Goal: Information Seeking & Learning: Learn about a topic

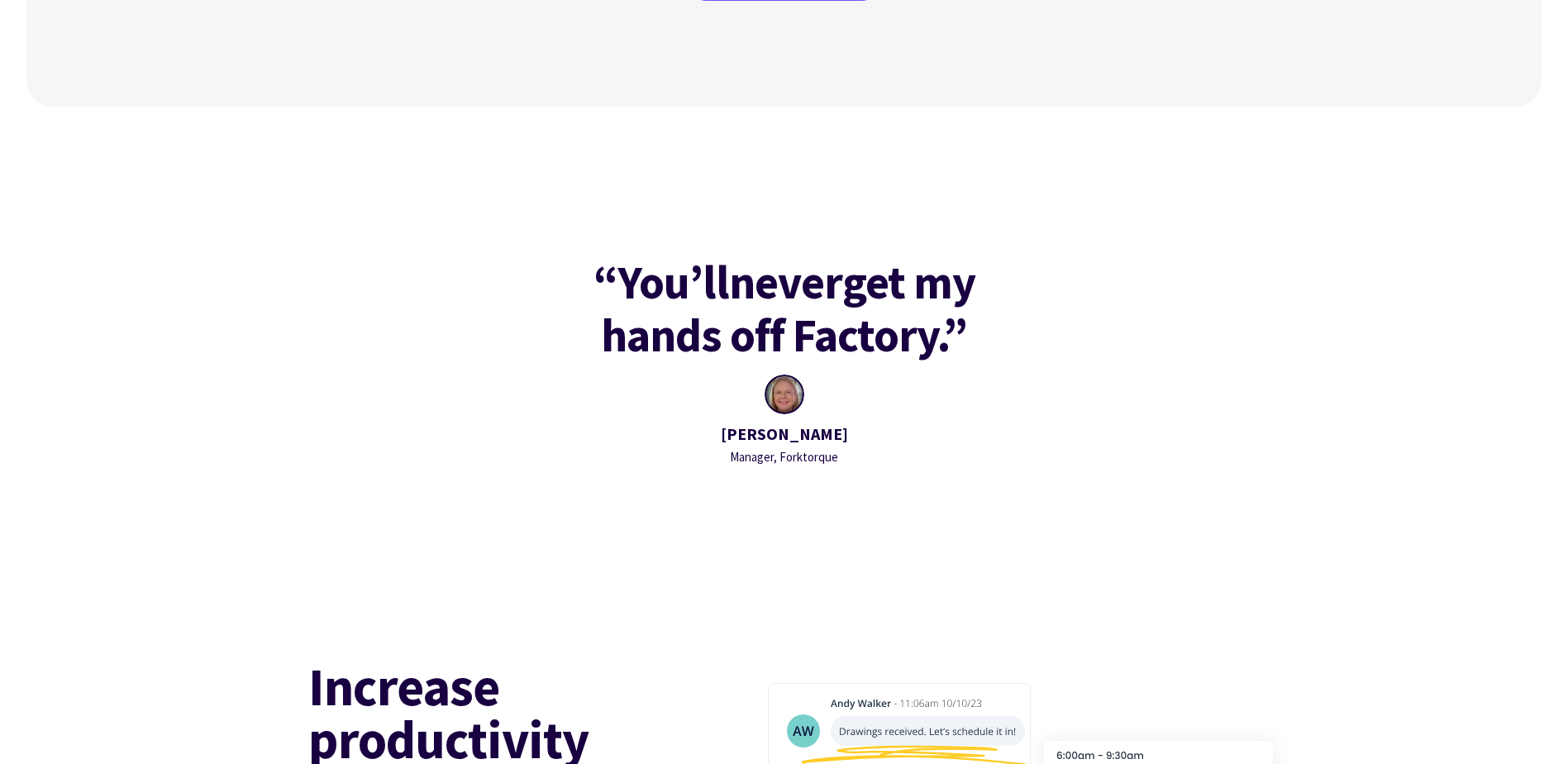
scroll to position [1406, 0]
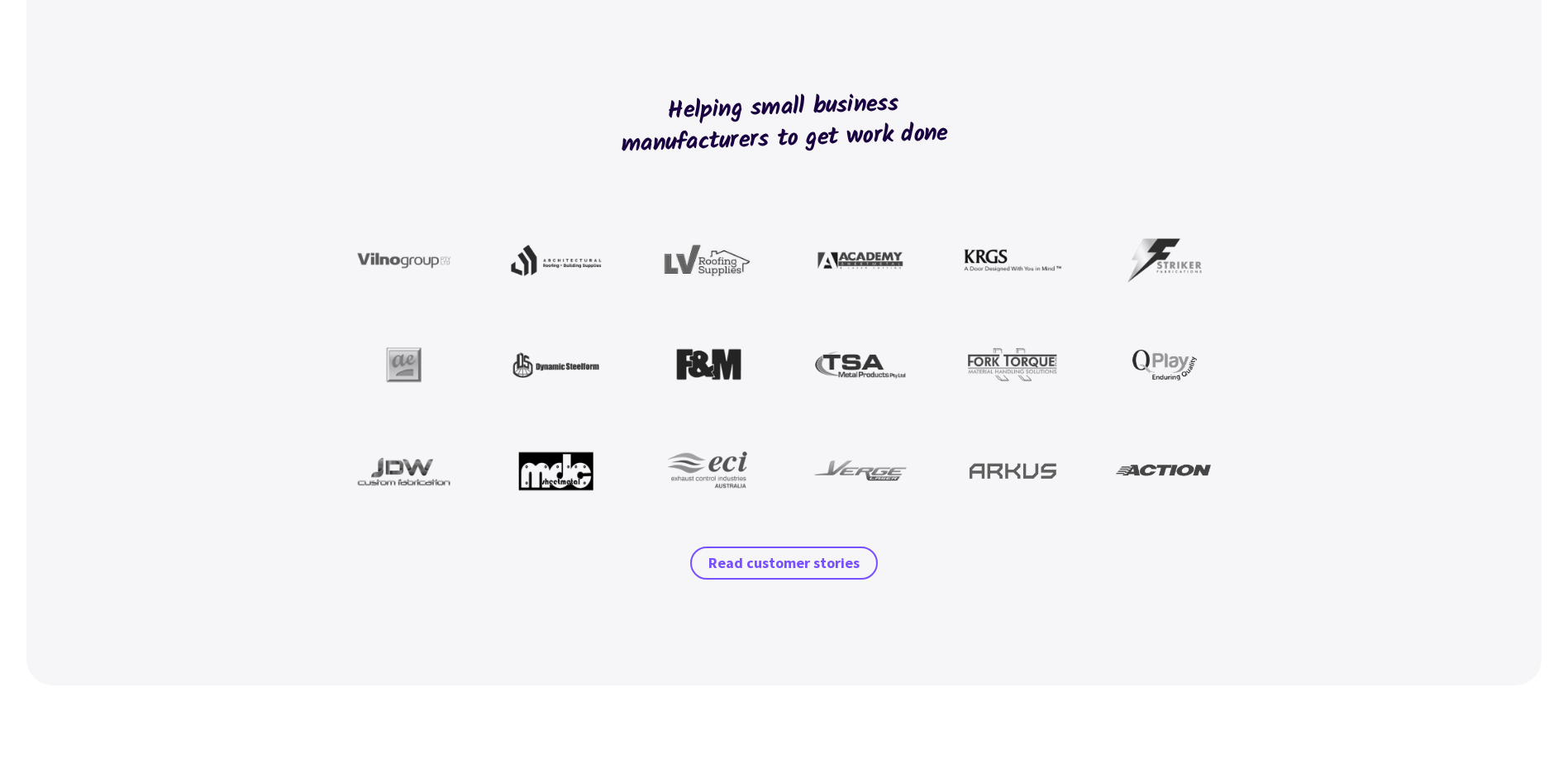
click at [413, 456] on img at bounding box center [404, 471] width 97 height 50
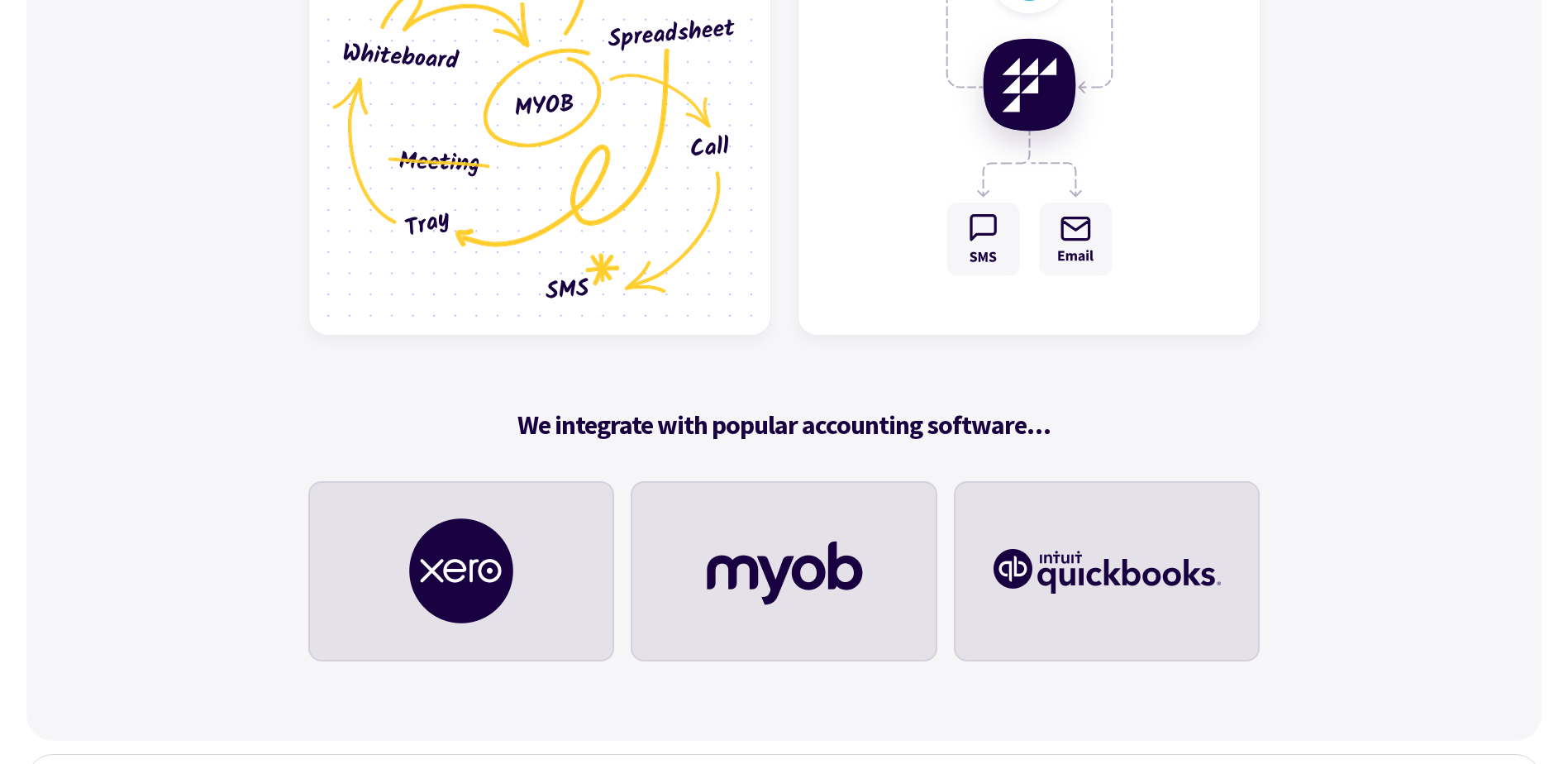
scroll to position [5292, 0]
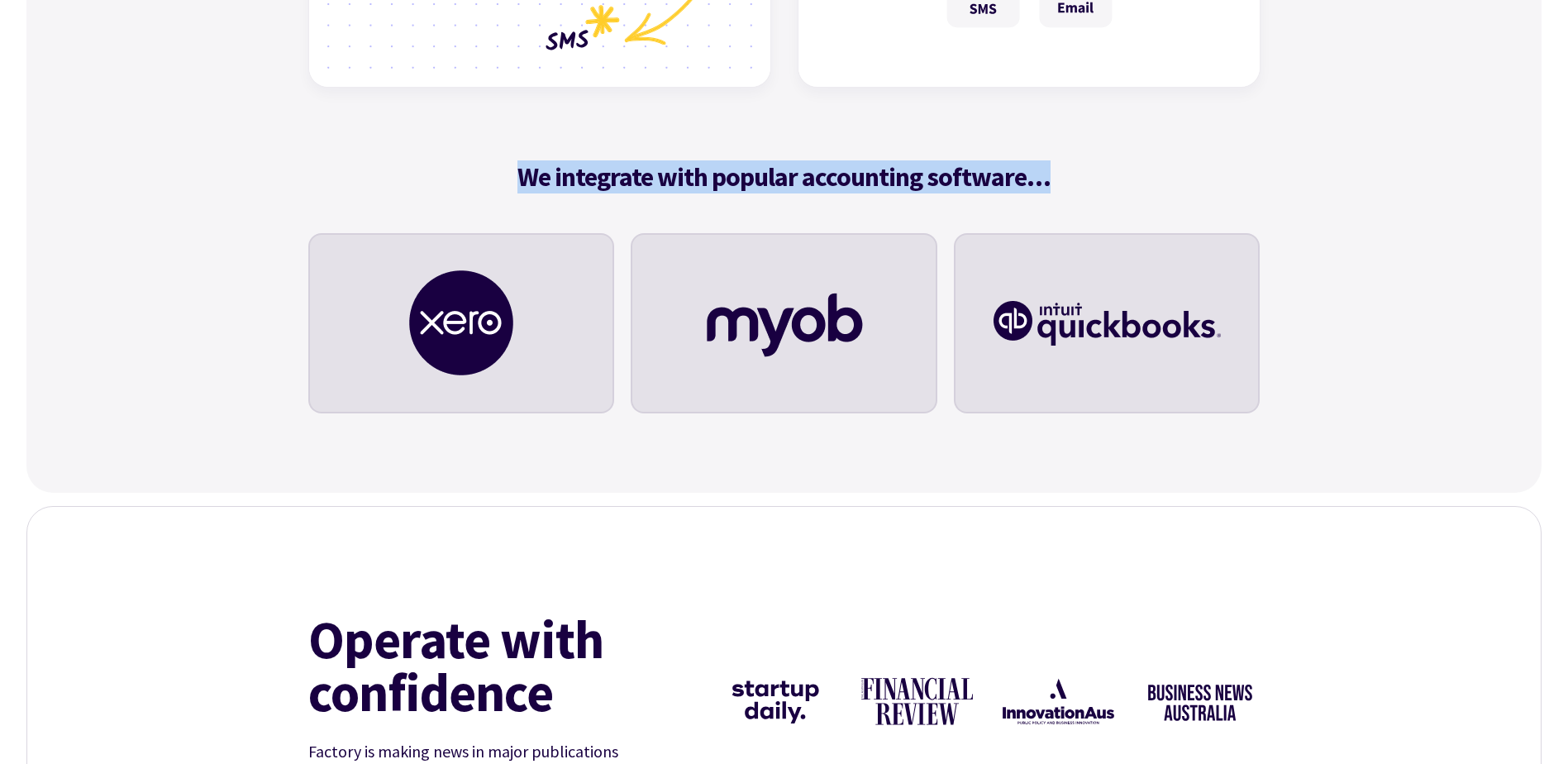
drag, startPoint x: 478, startPoint y: 188, endPoint x: 1066, endPoint y: 176, distance: 588.1
click at [1066, 176] on h5 "We integrate with popular accounting software…" at bounding box center [784, 177] width 952 height 33
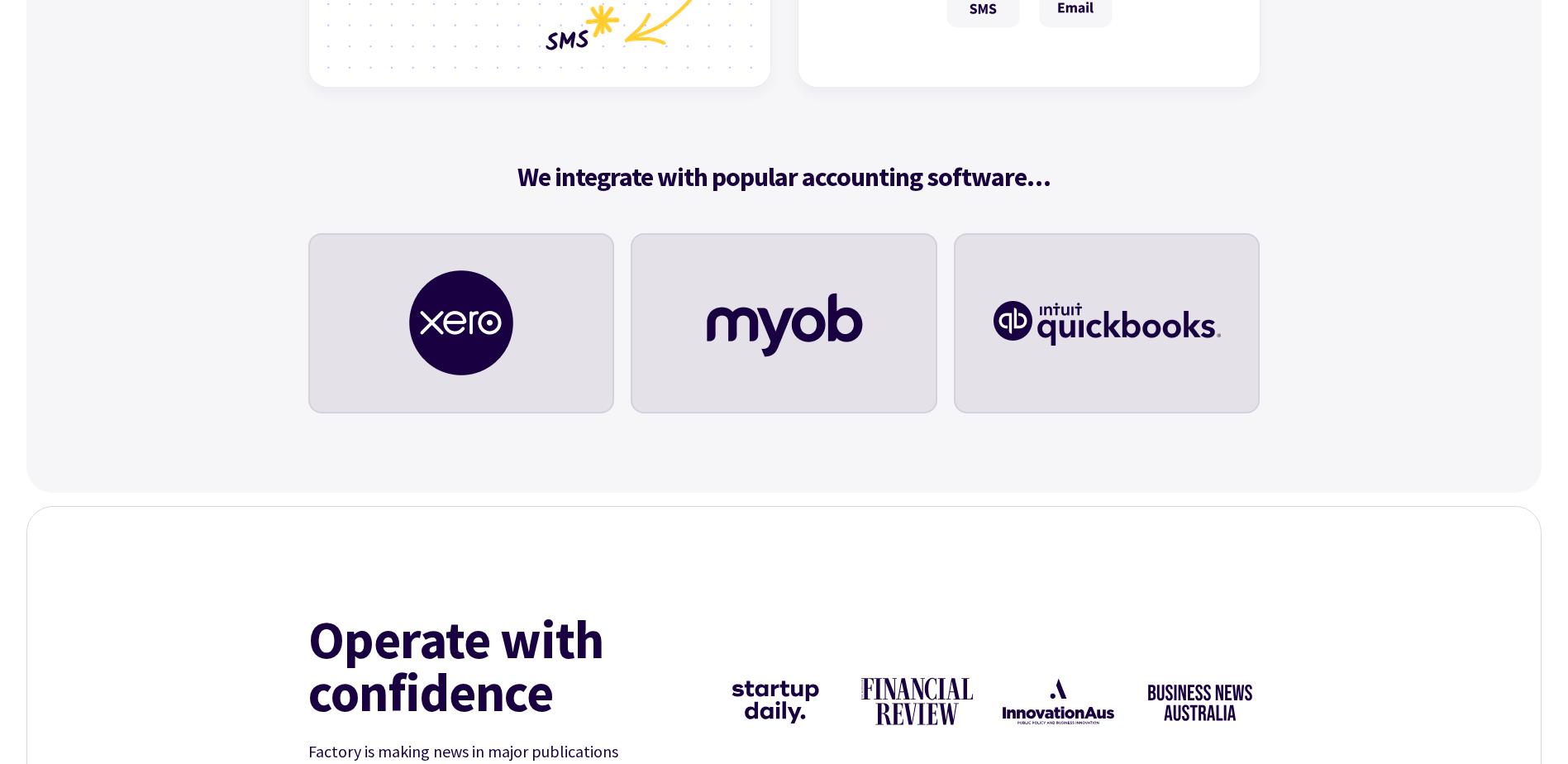
click at [450, 205] on div "We integrate with popular accounting software…" at bounding box center [784, 301] width 952 height 333
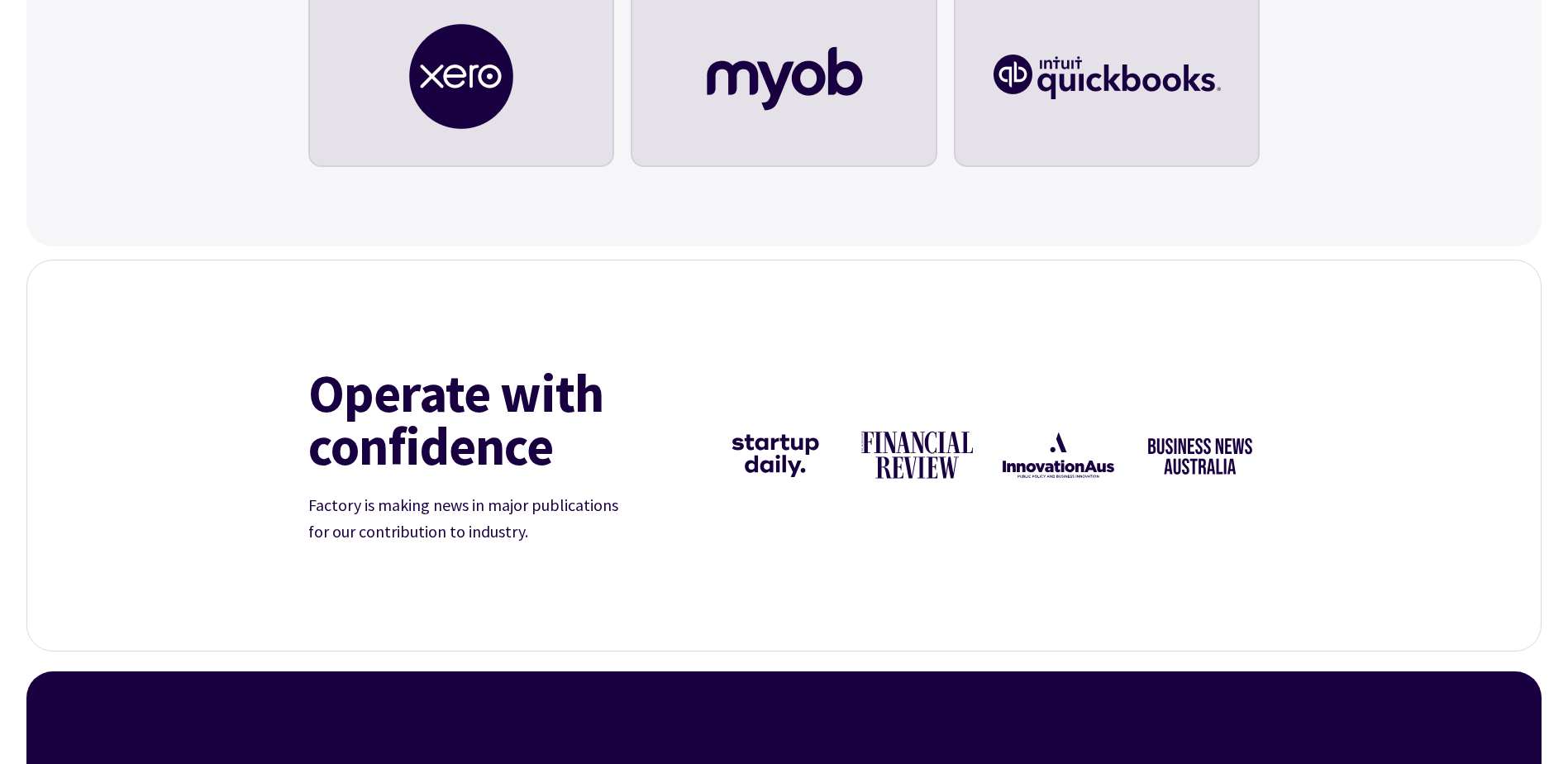
scroll to position [5540, 0]
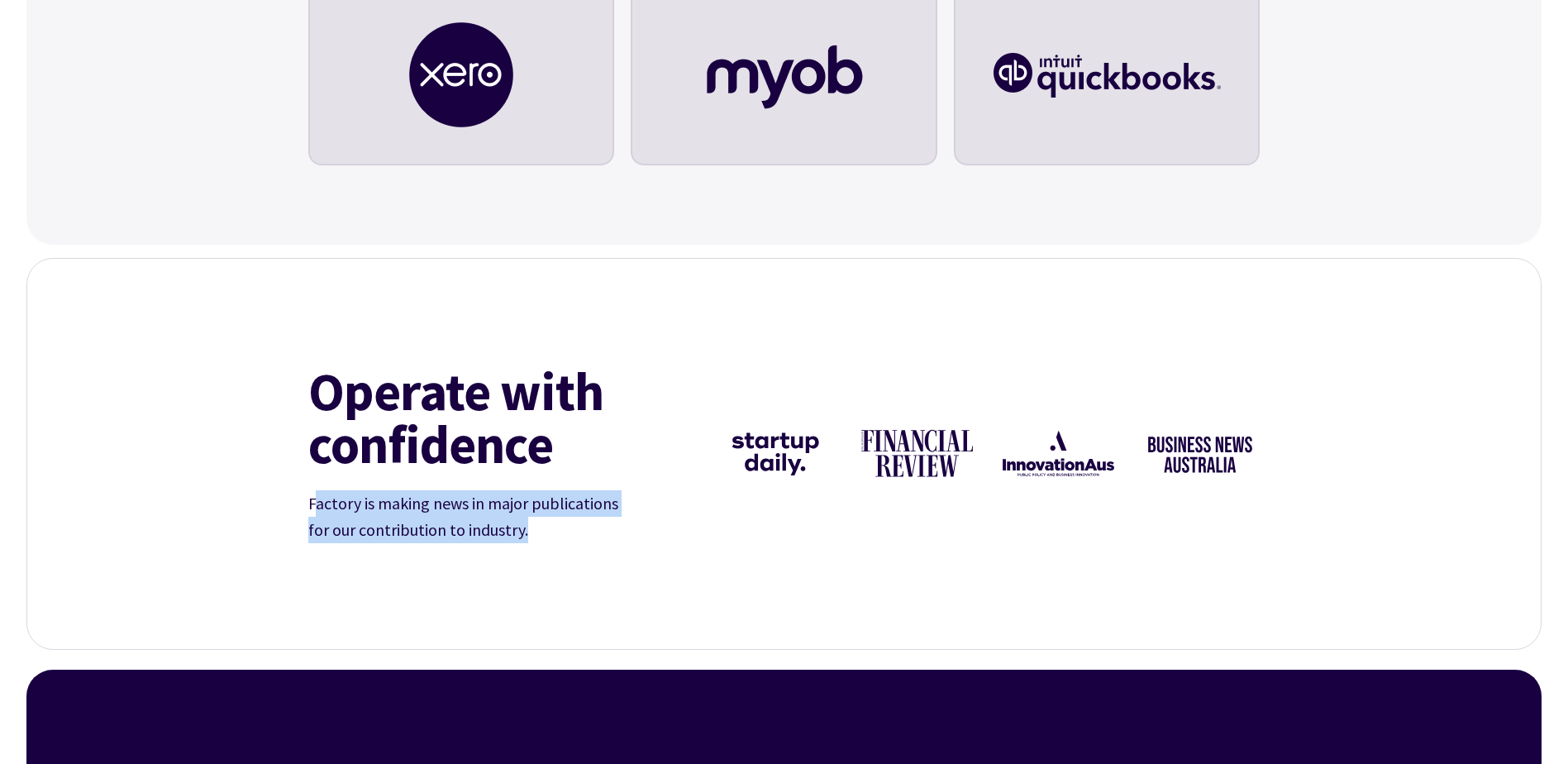
drag, startPoint x: 316, startPoint y: 506, endPoint x: 524, endPoint y: 530, distance: 209.4
click at [524, 530] on p "Factory is making news in major publications for our contribution to industry." at bounding box center [473, 517] width 331 height 53
drag, startPoint x: 524, startPoint y: 530, endPoint x: 368, endPoint y: 508, distance: 157.5
click at [368, 508] on p "Factory is making news in major publications for our contribution to industry." at bounding box center [473, 517] width 331 height 53
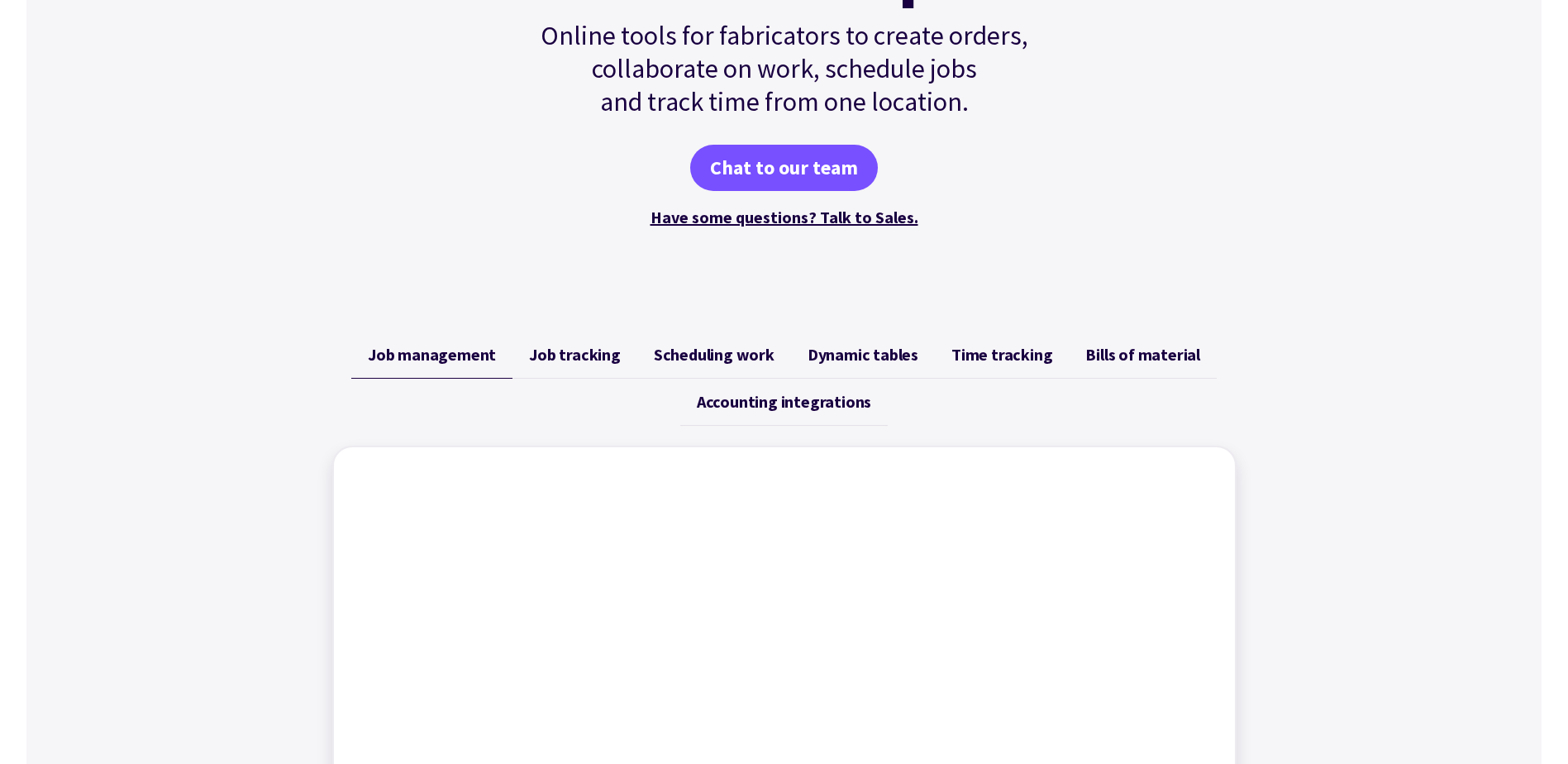
scroll to position [0, 0]
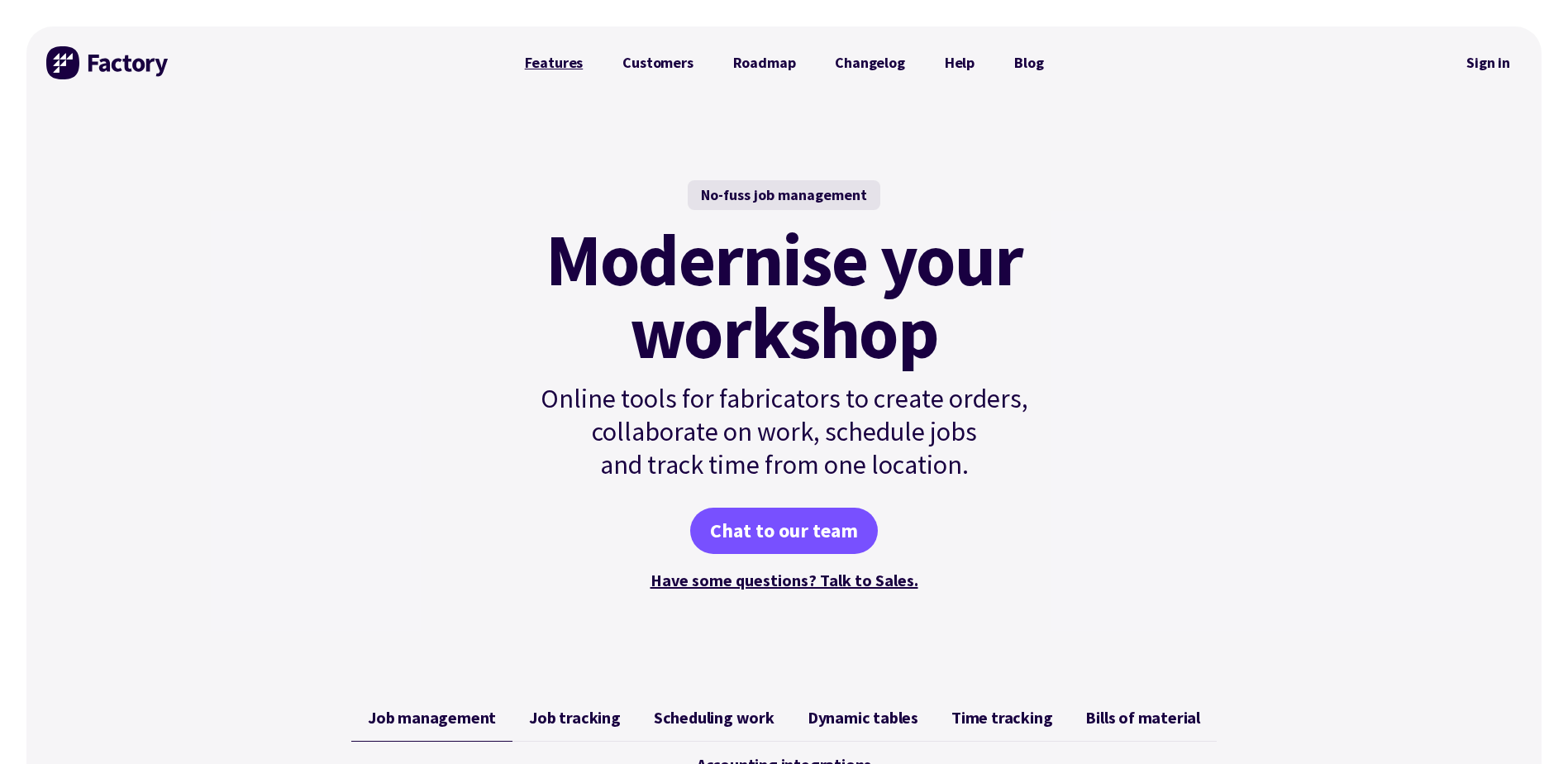
click at [532, 69] on link "Features" at bounding box center [554, 63] width 98 height 33
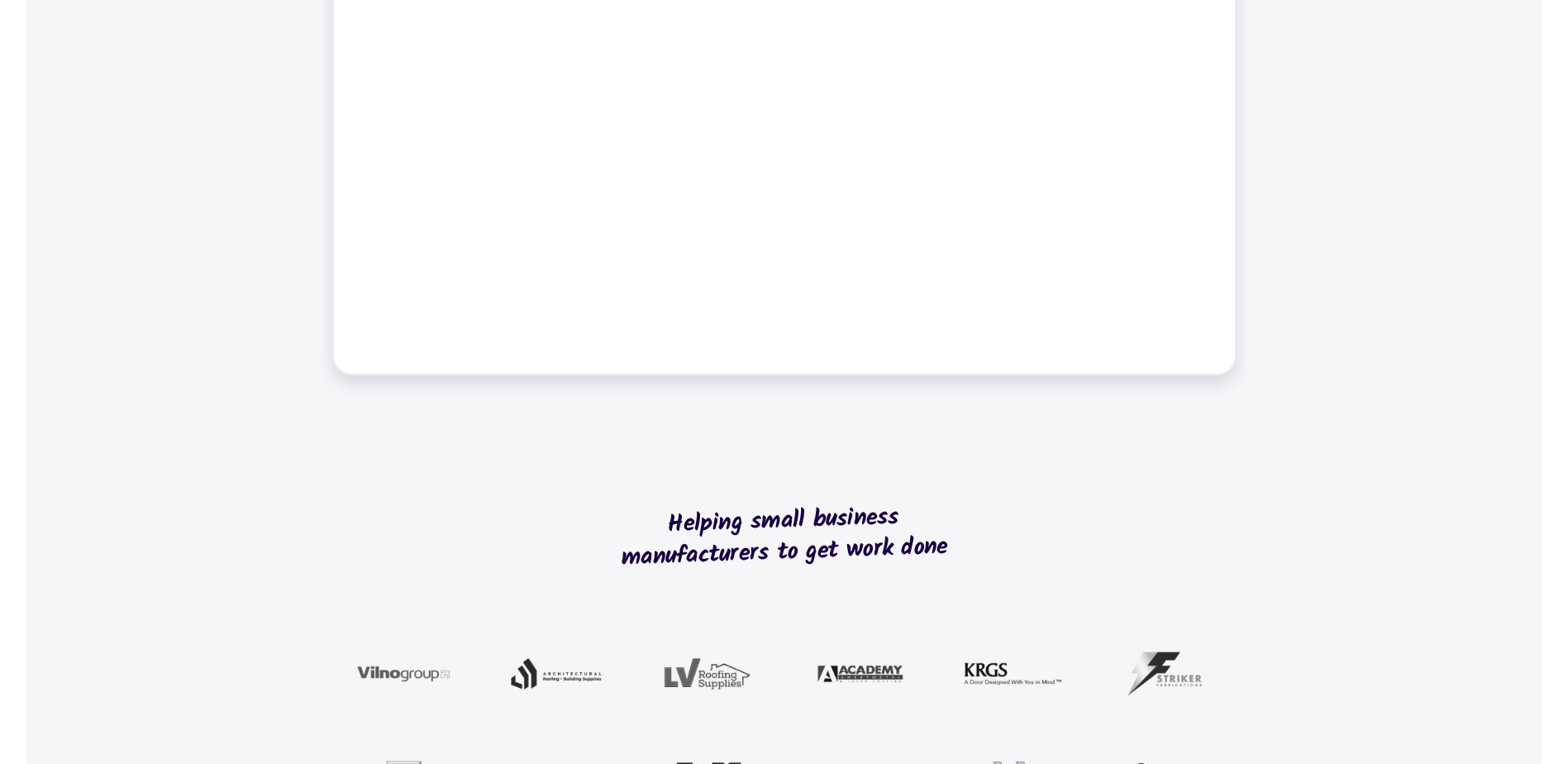
scroll to position [579, 0]
